Goal: Information Seeking & Learning: Find specific page/section

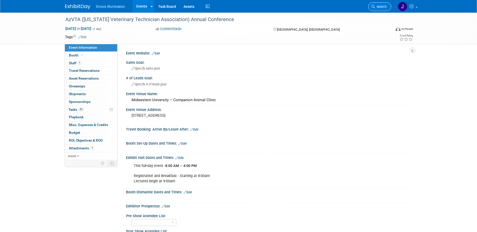
click at [381, 5] on span "Search" at bounding box center [381, 7] width 12 height 4
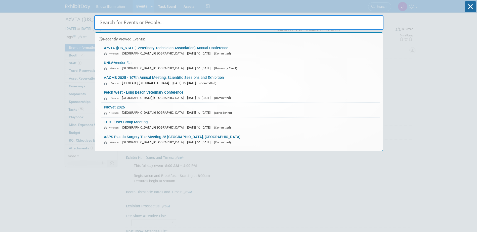
click at [319, 28] on input "text" at bounding box center [238, 22] width 289 height 15
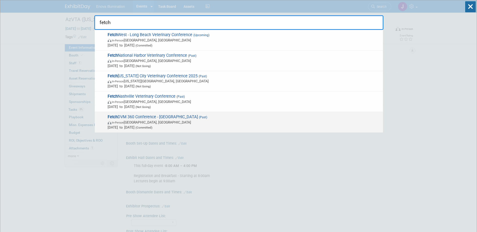
type input "fetch"
click at [131, 115] on span "Fetch DVM 360 Conference - Charlotte (Past) In-Person Charlotte, NC Mar 14, 202…" at bounding box center [243, 122] width 274 height 15
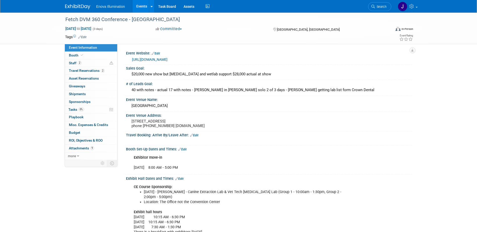
click at [80, 8] on img at bounding box center [77, 6] width 25 height 5
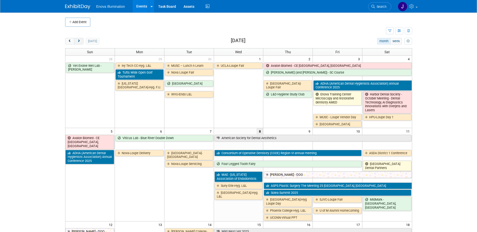
click at [82, 39] on button "next" at bounding box center [78, 41] width 9 height 7
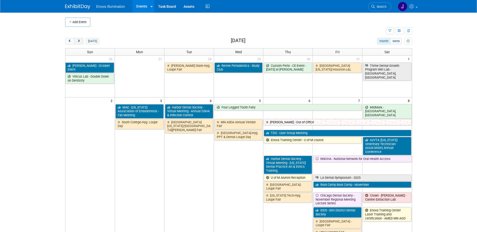
click at [82, 39] on button "next" at bounding box center [78, 41] width 9 height 7
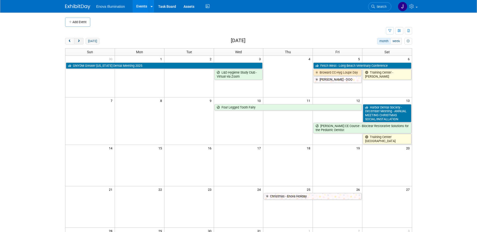
click at [82, 39] on button "next" at bounding box center [78, 41] width 9 height 7
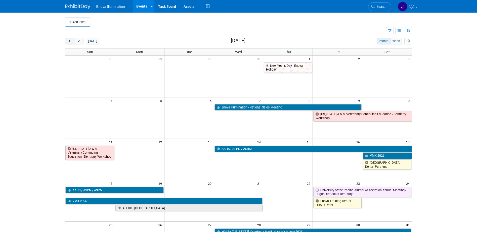
click at [69, 42] on span "prev" at bounding box center [70, 41] width 4 height 3
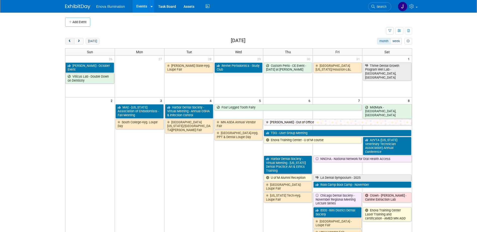
click at [69, 41] on span "prev" at bounding box center [70, 41] width 4 height 3
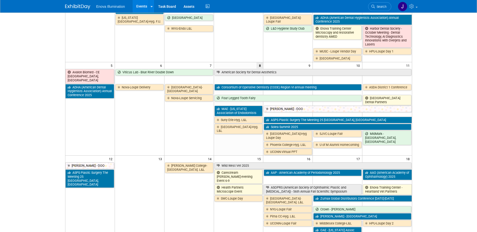
scroll to position [75, 0]
